Goal: Use online tool/utility: Utilize a website feature to perform a specific function

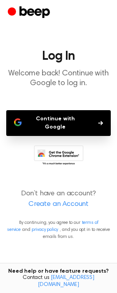
click at [70, 118] on button "Continue with Google" at bounding box center [58, 123] width 105 height 26
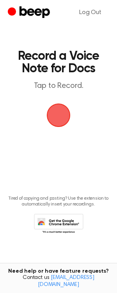
click at [62, 115] on span "button" at bounding box center [59, 115] width 36 height 36
click at [66, 113] on span "button" at bounding box center [58, 115] width 25 height 25
click at [63, 114] on span "button" at bounding box center [58, 115] width 25 height 25
click at [56, 118] on span "button" at bounding box center [59, 116] width 24 height 24
click at [62, 115] on span "button" at bounding box center [58, 115] width 30 height 30
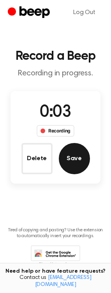
click at [81, 159] on button "Save" at bounding box center [74, 158] width 31 height 31
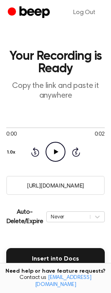
click at [55, 151] on icon at bounding box center [56, 151] width 4 height 5
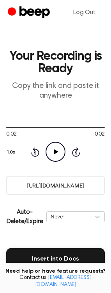
click at [55, 95] on p "Copy the link and paste it anywhere" at bounding box center [55, 91] width 99 height 20
click at [62, 155] on icon "Play Audio" at bounding box center [56, 152] width 20 height 20
click at [56, 154] on icon "Play Audio" at bounding box center [56, 152] width 20 height 20
click at [53, 148] on icon "Play Audio" at bounding box center [56, 152] width 20 height 20
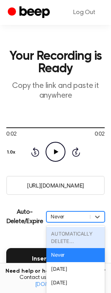
click at [68, 217] on div "option AUTOMATICALLY DELETE... focused disabled, 1 of 6. 6 results available. U…" at bounding box center [76, 216] width 59 height 11
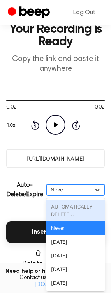
scroll to position [29, 0]
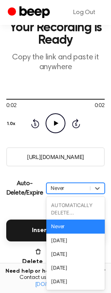
click at [70, 227] on div "Never" at bounding box center [76, 227] width 59 height 14
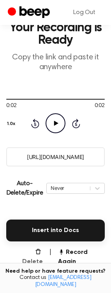
click at [36, 253] on button "Delete" at bounding box center [29, 257] width 27 height 19
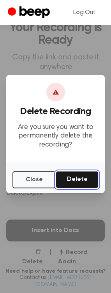
click at [73, 179] on button "Delete" at bounding box center [77, 179] width 43 height 17
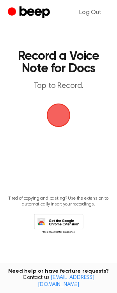
click at [57, 111] on span "button" at bounding box center [59, 115] width 44 height 44
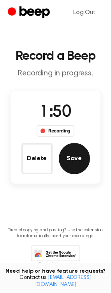
click at [86, 162] on button "Save" at bounding box center [74, 158] width 31 height 31
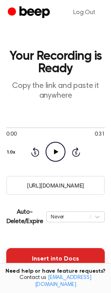
click at [58, 257] on button "Insert into Docs" at bounding box center [55, 259] width 99 height 22
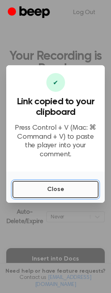
click at [63, 184] on button "Close" at bounding box center [56, 189] width 86 height 17
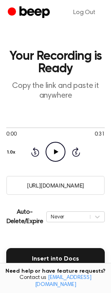
click at [59, 187] on input "[URL][DOMAIN_NAME]" at bounding box center [55, 185] width 99 height 19
